Goal: Information Seeking & Learning: Learn about a topic

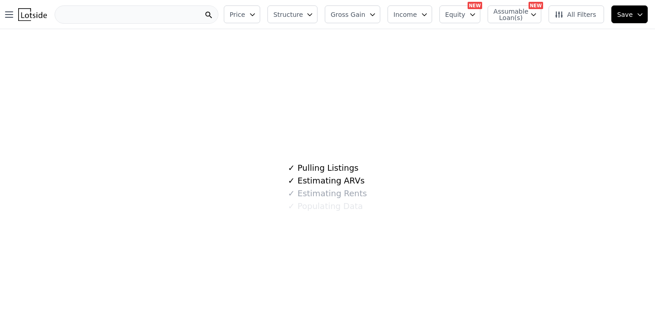
click at [114, 16] on div at bounding box center [137, 14] width 164 height 18
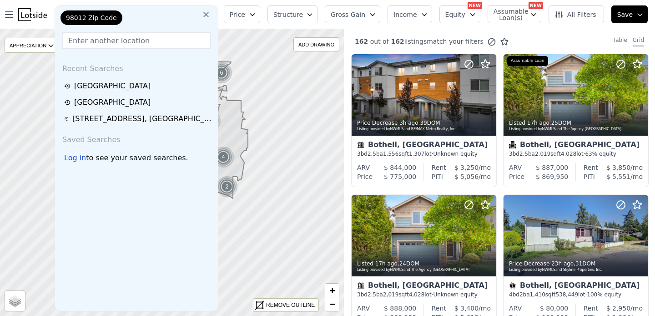
click at [211, 15] on icon at bounding box center [206, 14] width 9 height 9
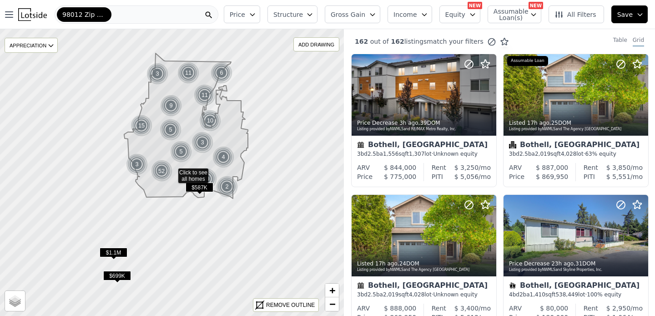
click at [119, 12] on div "98012 Zip Code" at bounding box center [137, 14] width 164 height 18
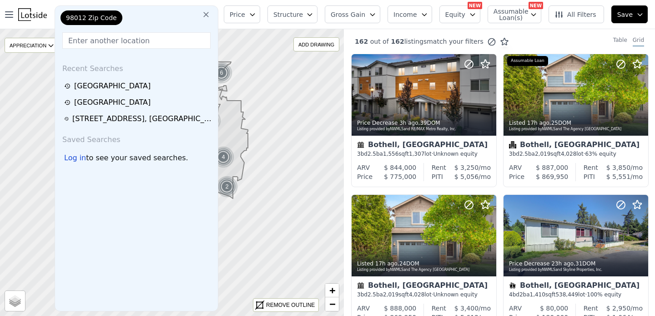
click at [211, 13] on icon at bounding box center [206, 14] width 9 height 9
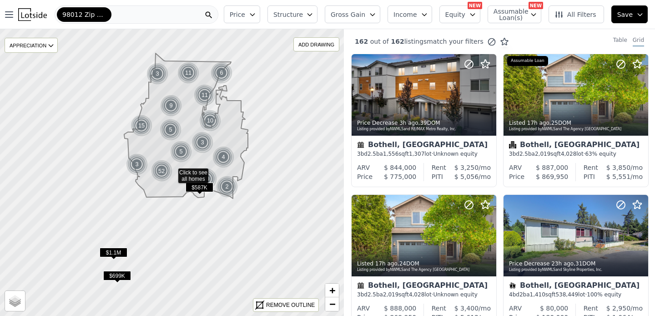
click at [187, 11] on div "98012 Zip Code" at bounding box center [137, 14] width 164 height 18
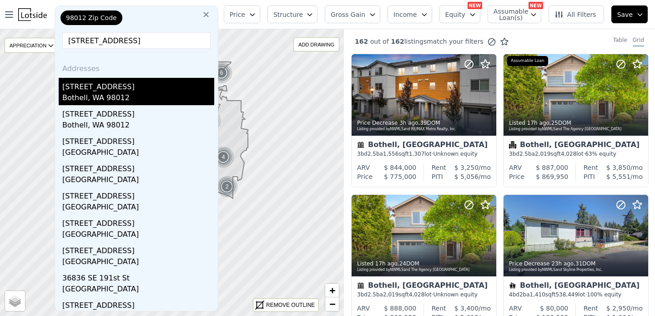
type input "[STREET_ADDRESS]"
click at [130, 91] on div "[STREET_ADDRESS]" at bounding box center [138, 85] width 152 height 15
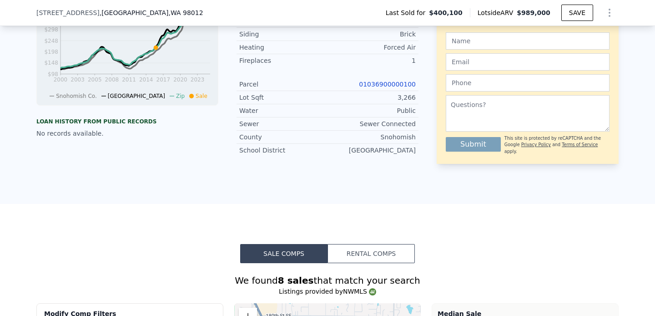
scroll to position [422, 0]
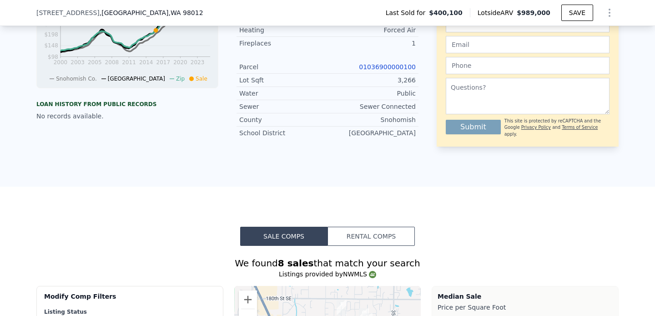
click at [365, 238] on button "Rental Comps" at bounding box center [371, 236] width 87 height 19
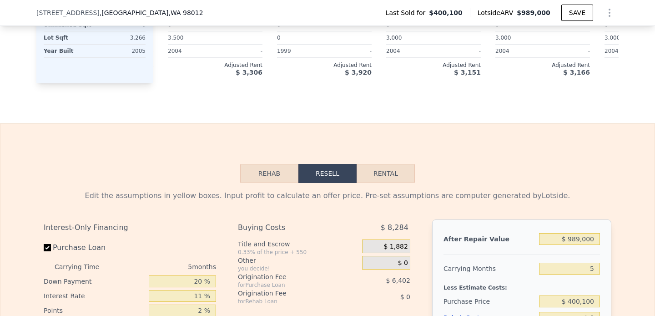
scroll to position [1010, 0]
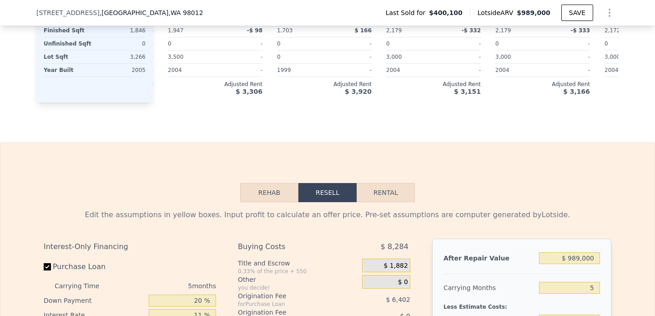
click at [378, 189] on button "Rental" at bounding box center [386, 192] width 58 height 19
select select "30"
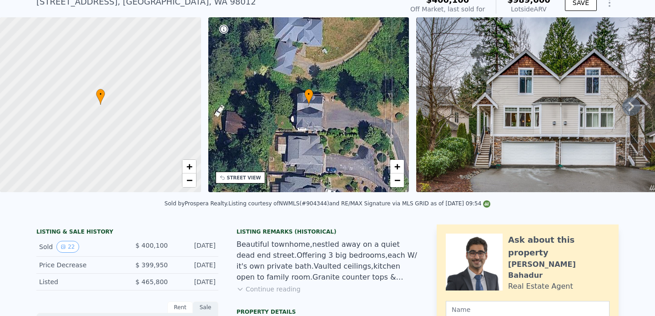
scroll to position [0, 0]
